Goal: Find specific page/section: Find specific page/section

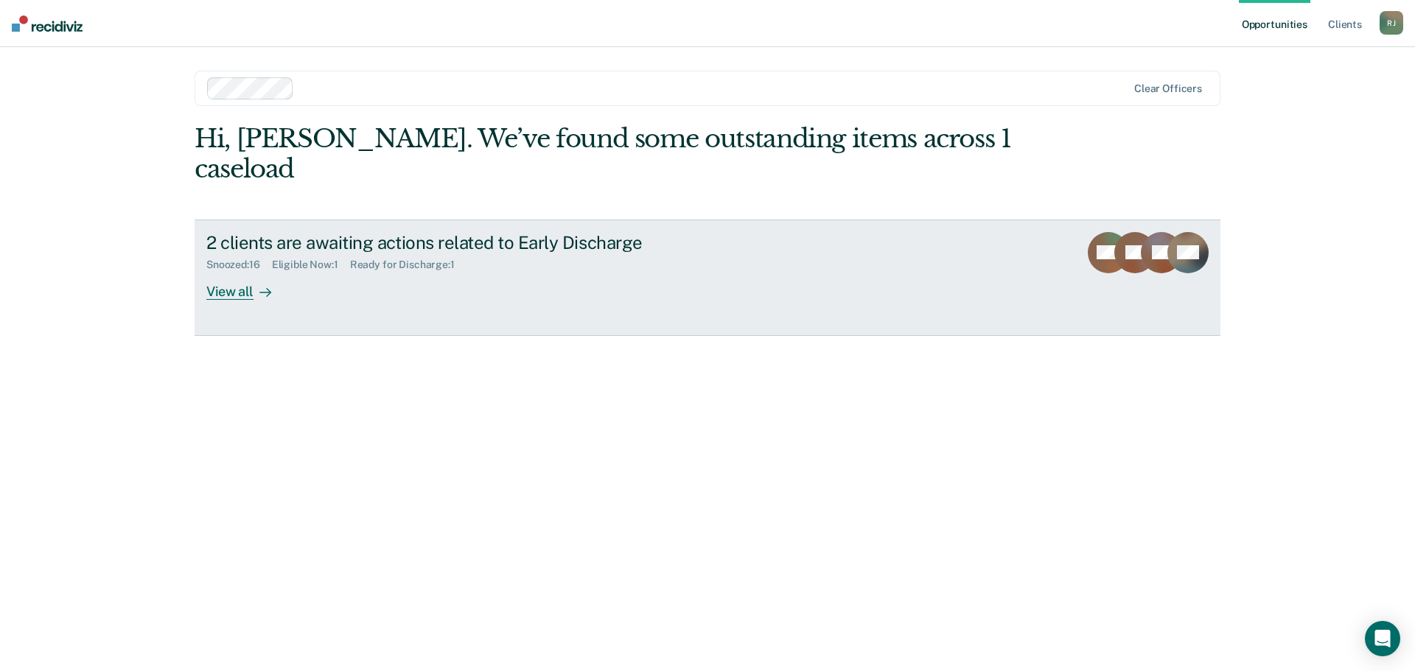
click at [232, 271] on div "View all" at bounding box center [247, 285] width 83 height 29
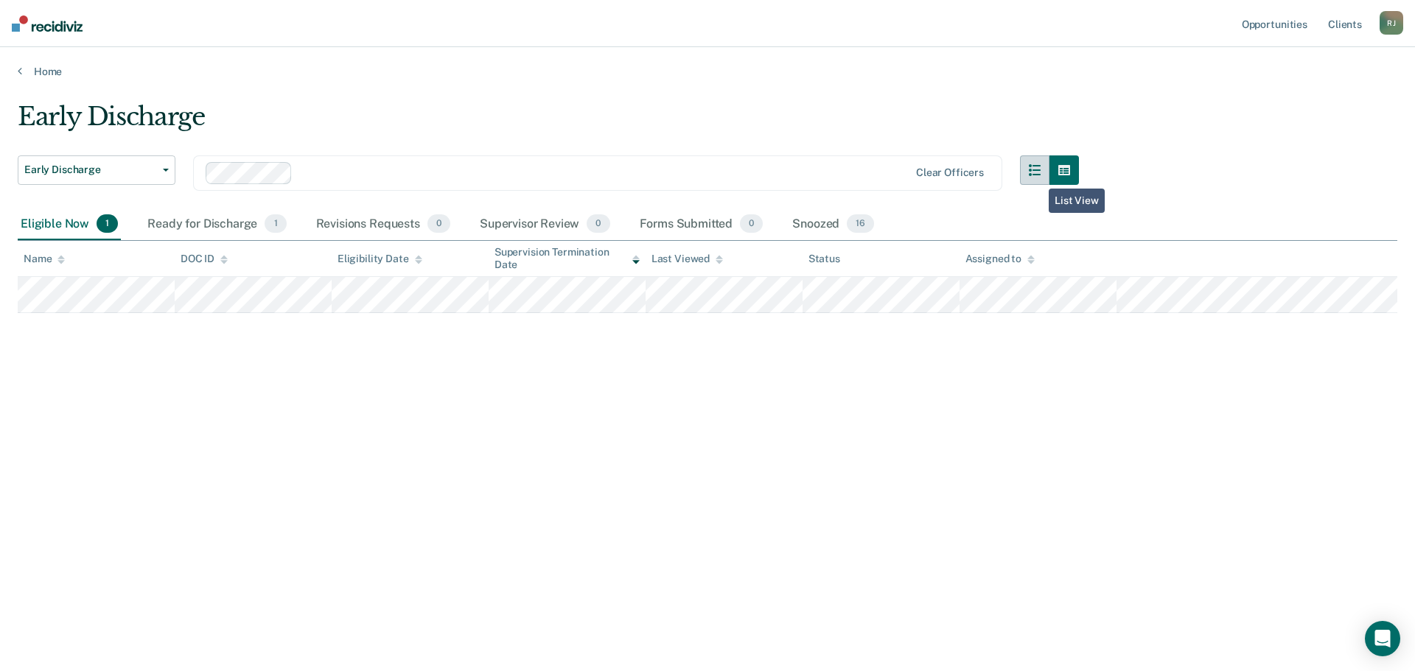
click at [1038, 176] on button "button" at bounding box center [1034, 170] width 29 height 29
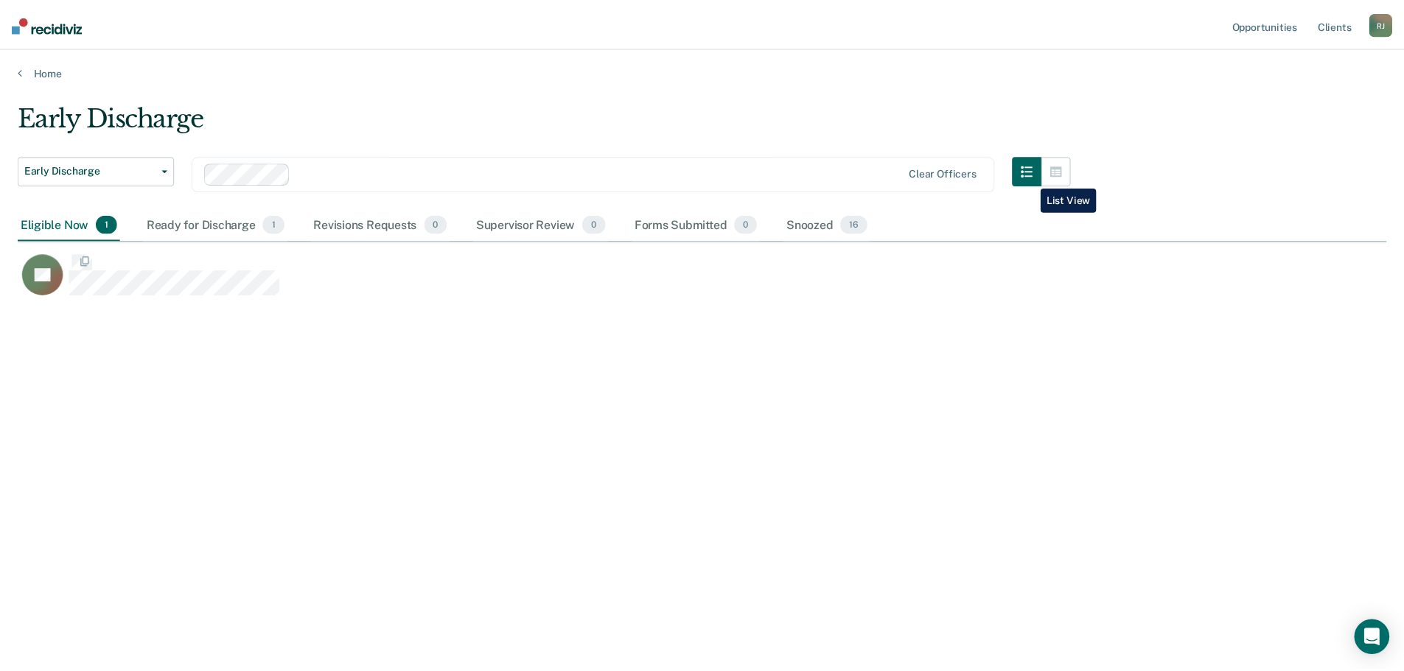
scroll to position [448, 1369]
click at [822, 226] on div "Snoozed 16" at bounding box center [833, 225] width 88 height 32
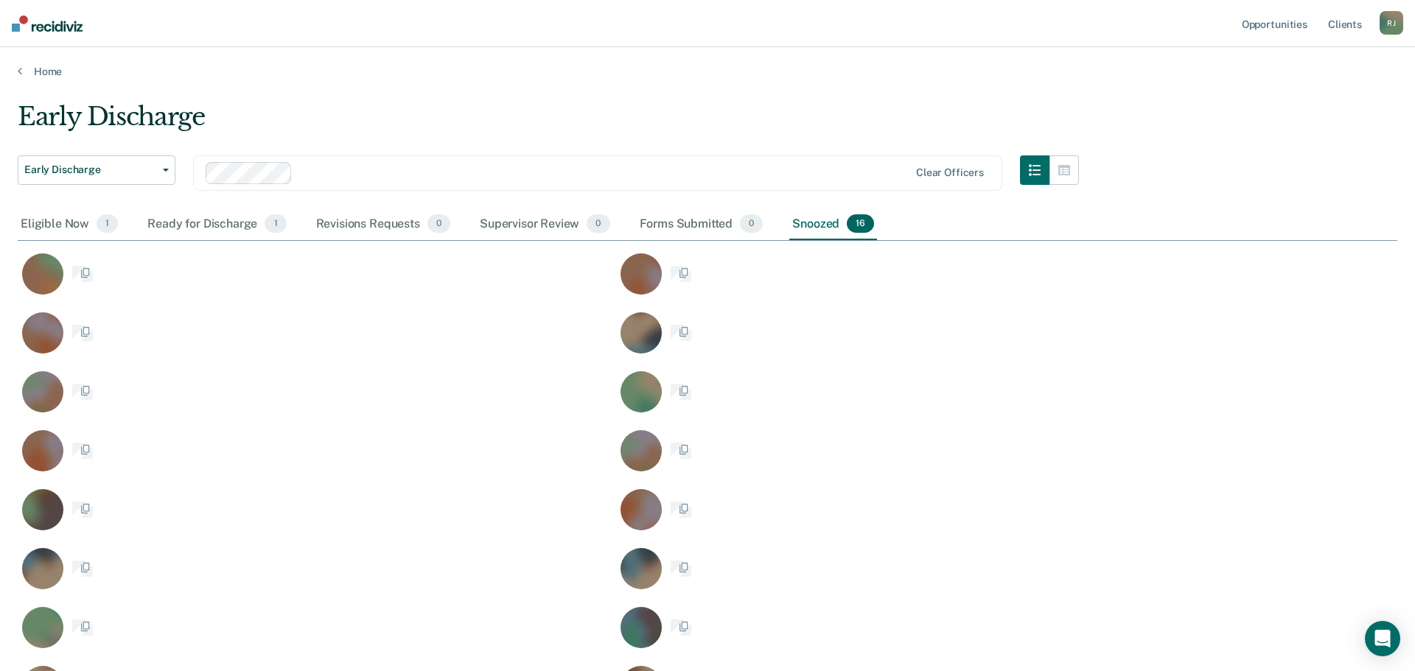
scroll to position [607, 1358]
